Goal: Task Accomplishment & Management: Complete application form

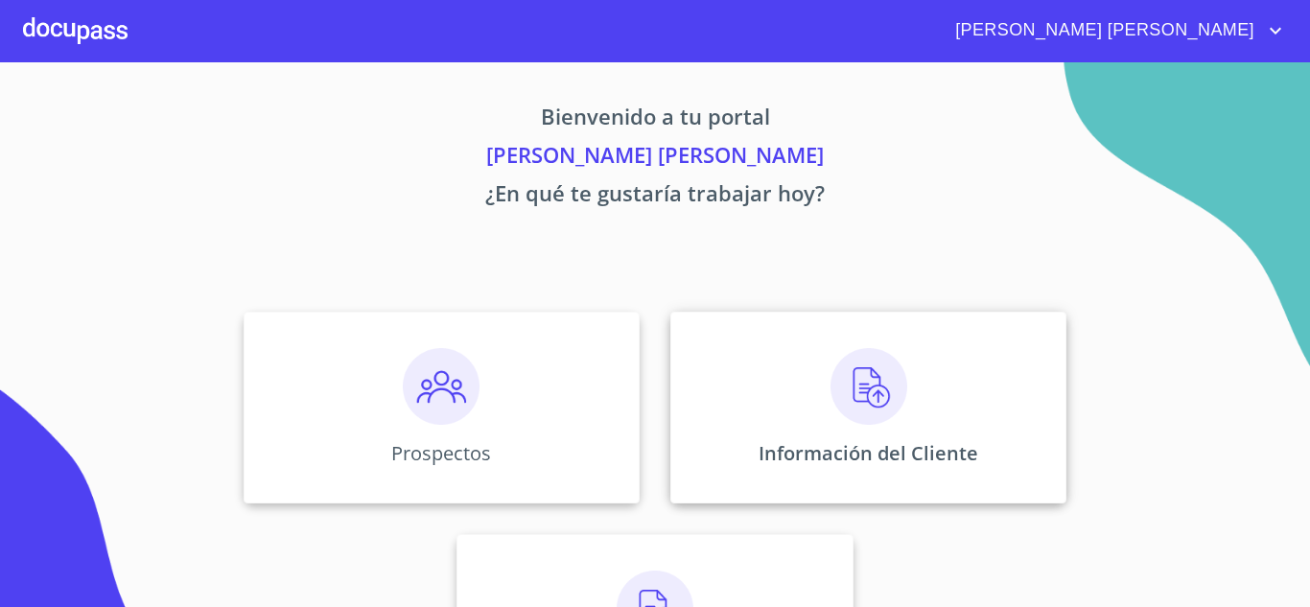
click at [830, 421] on img at bounding box center [868, 386] width 77 height 77
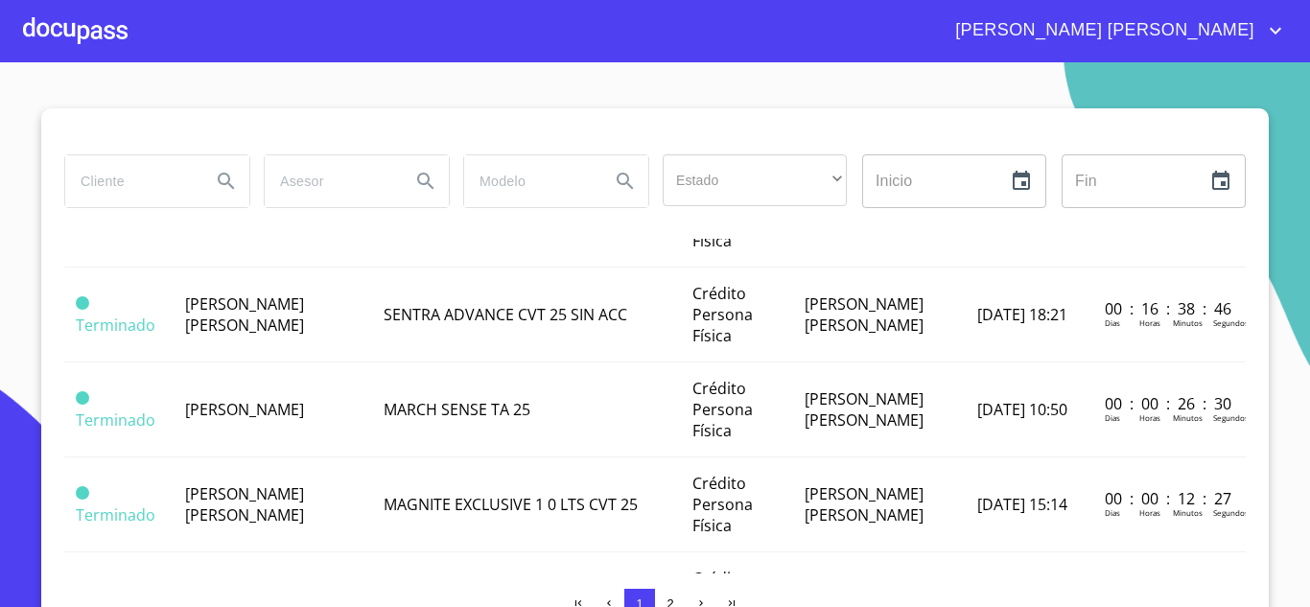
scroll to position [575, 0]
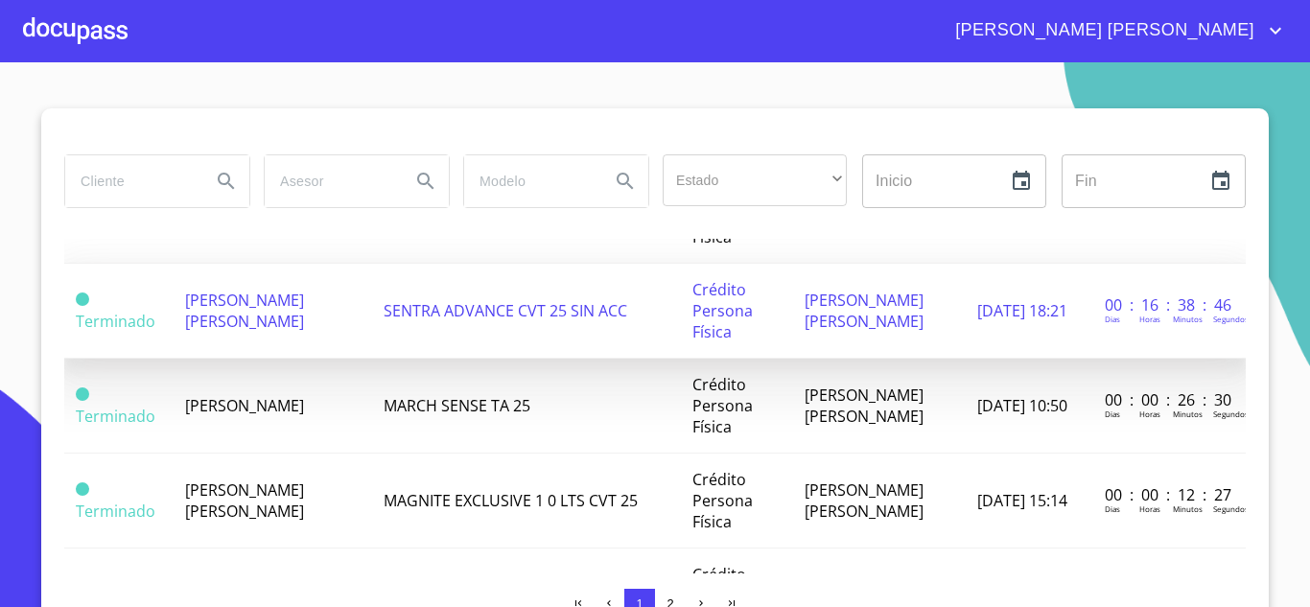
click at [244, 332] on span "[PERSON_NAME] [PERSON_NAME]" at bounding box center [244, 311] width 119 height 42
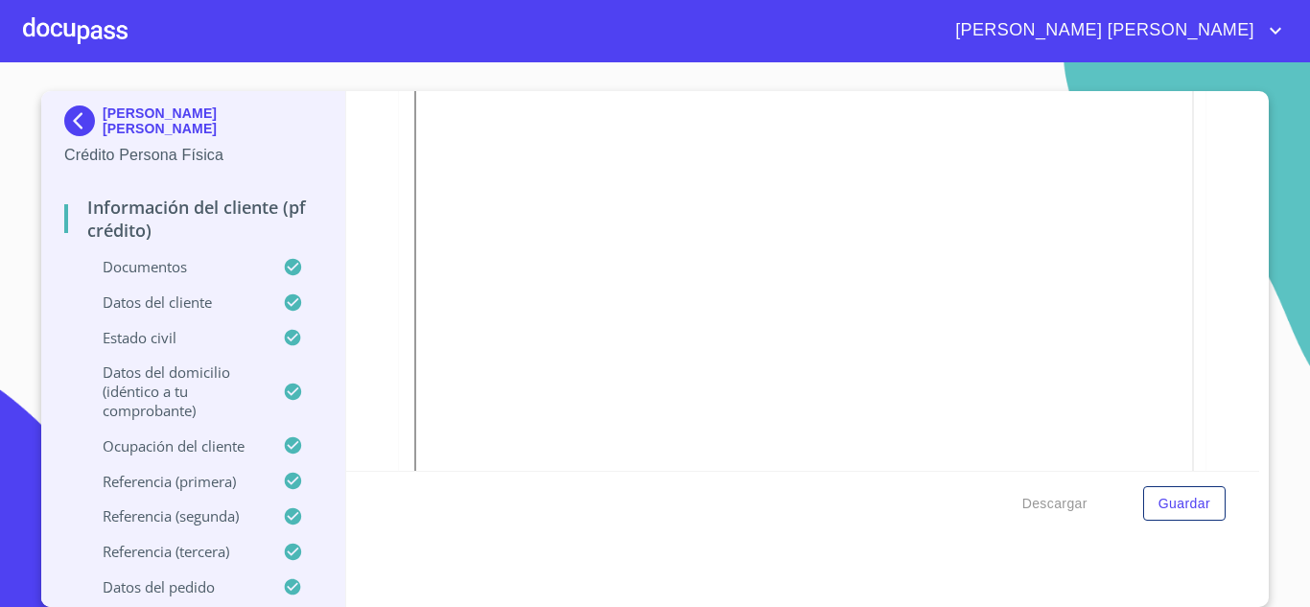
scroll to position [1342, 0]
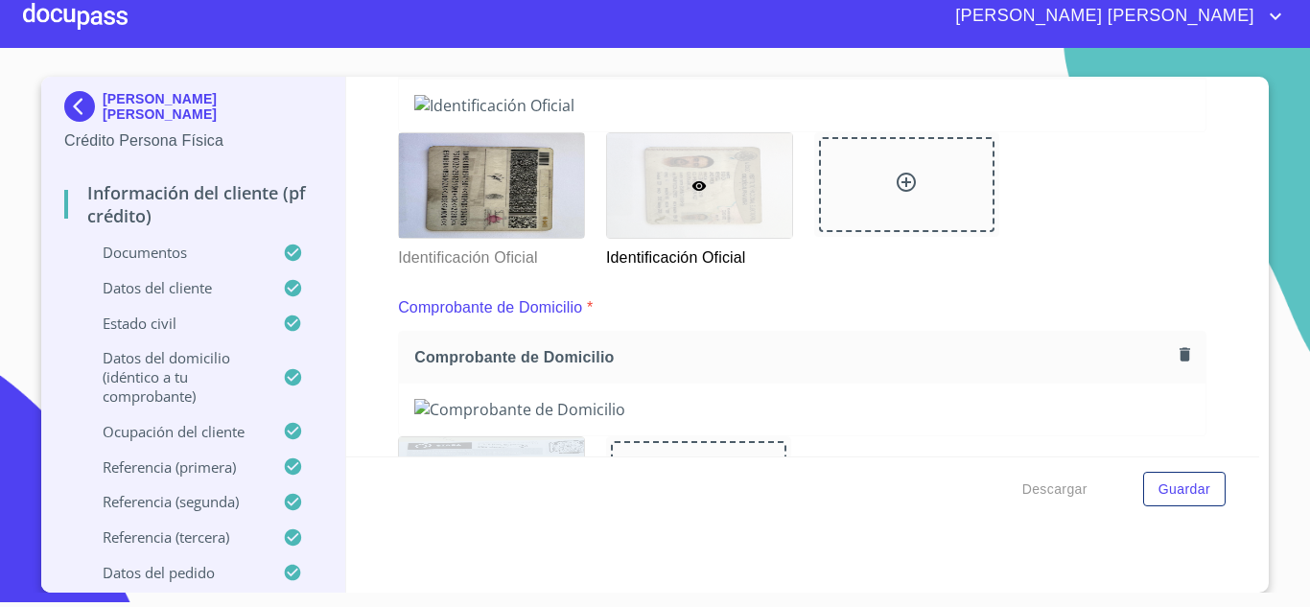
scroll to position [325, 0]
